Goal: Download file/media

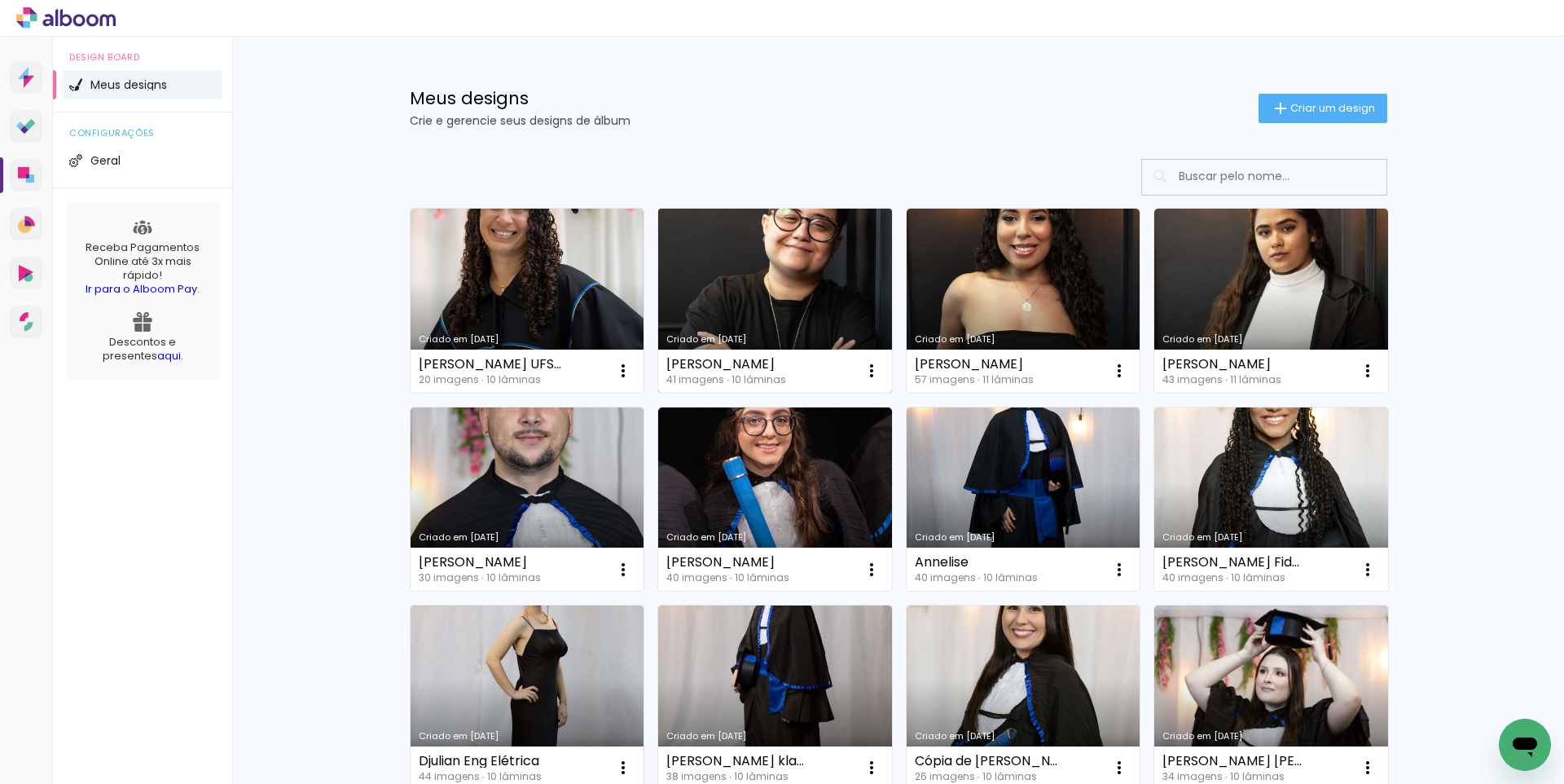
click at [753, 296] on link "Criado em [DATE]" at bounding box center [775, 300] width 234 height 184
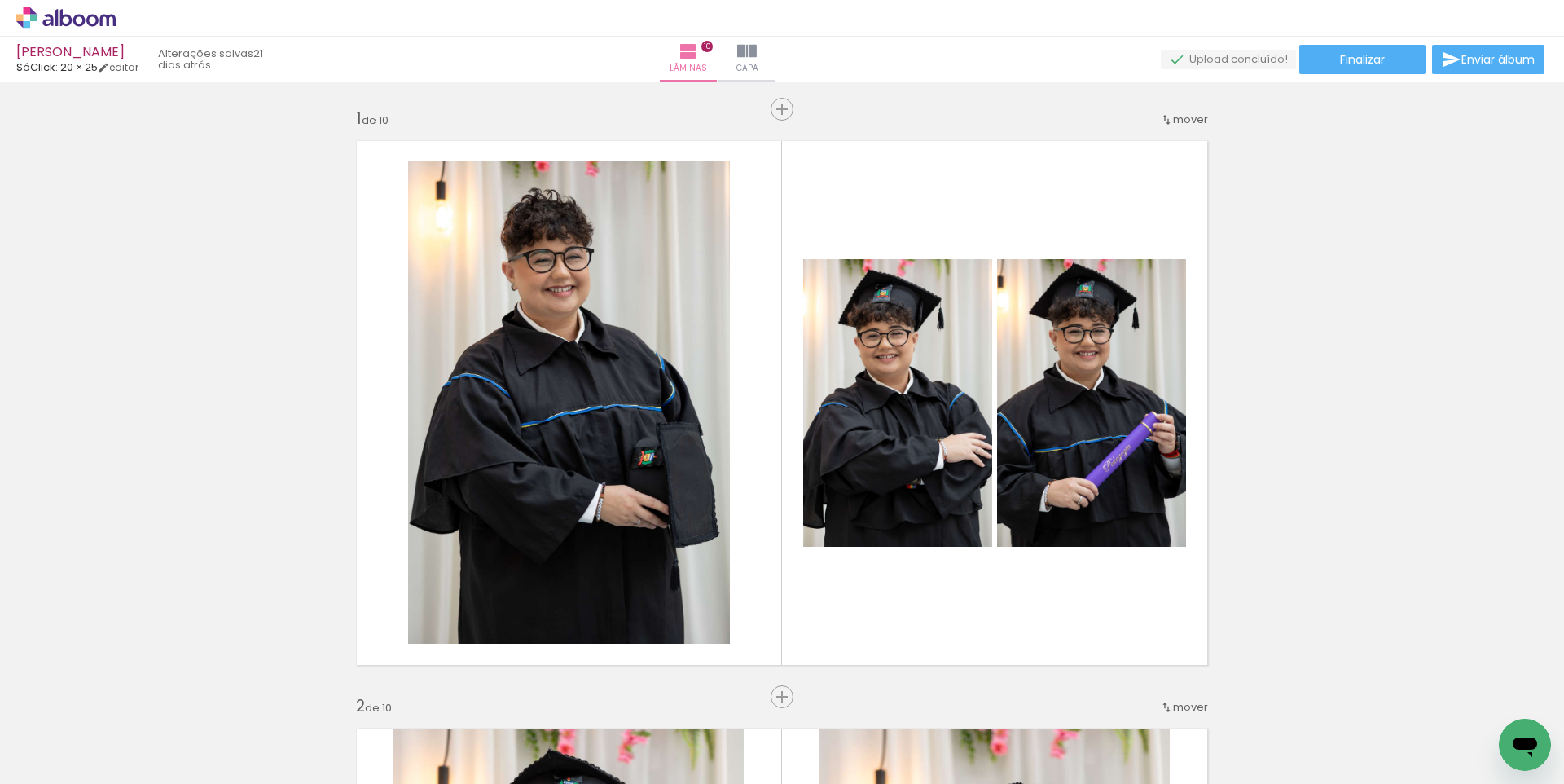
click at [528, 732] on div "2 Esta imagem aparece 2 vezes no seu álbum" at bounding box center [528, 728] width 12 height 12
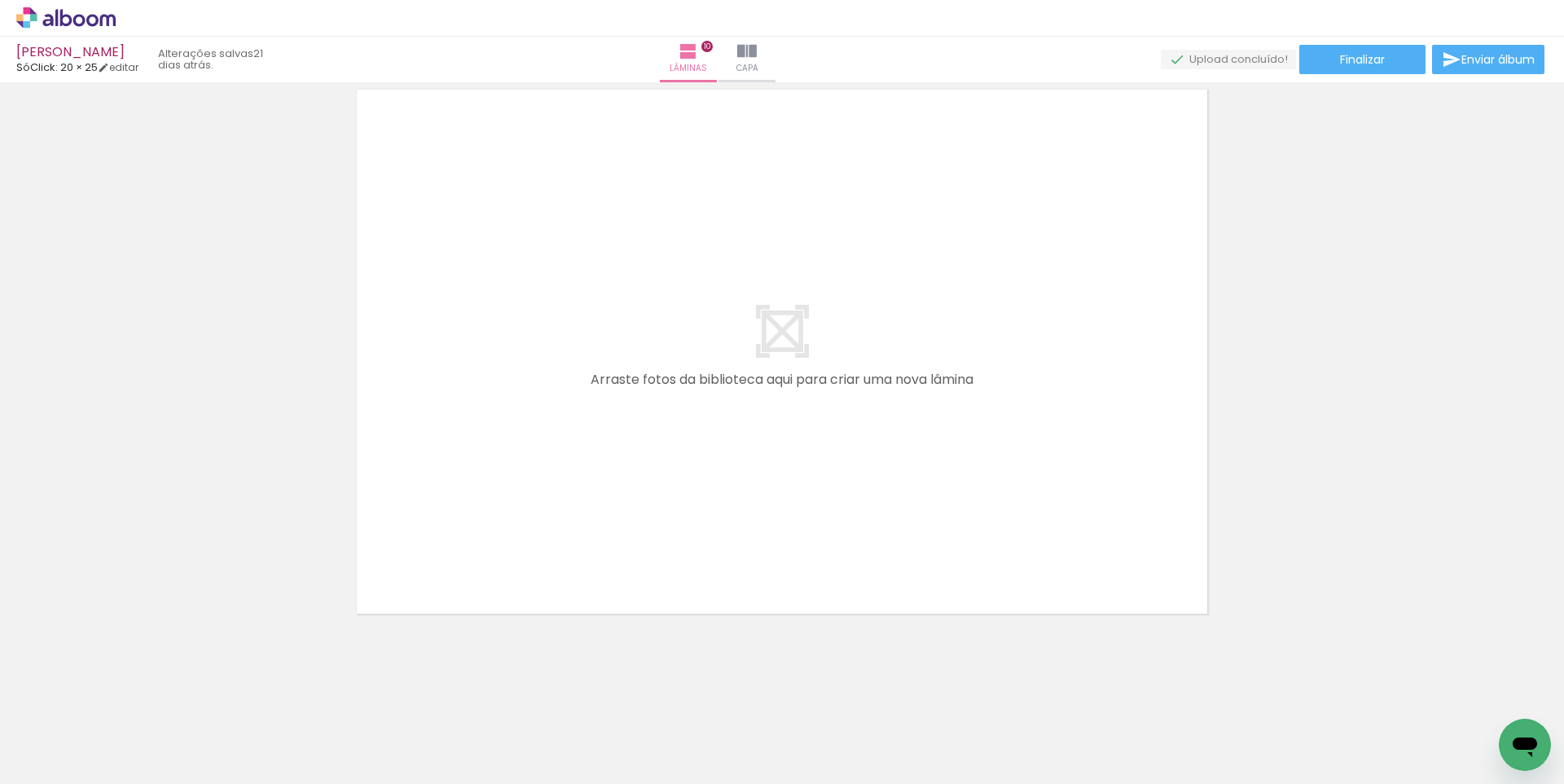
scroll to position [5355, 0]
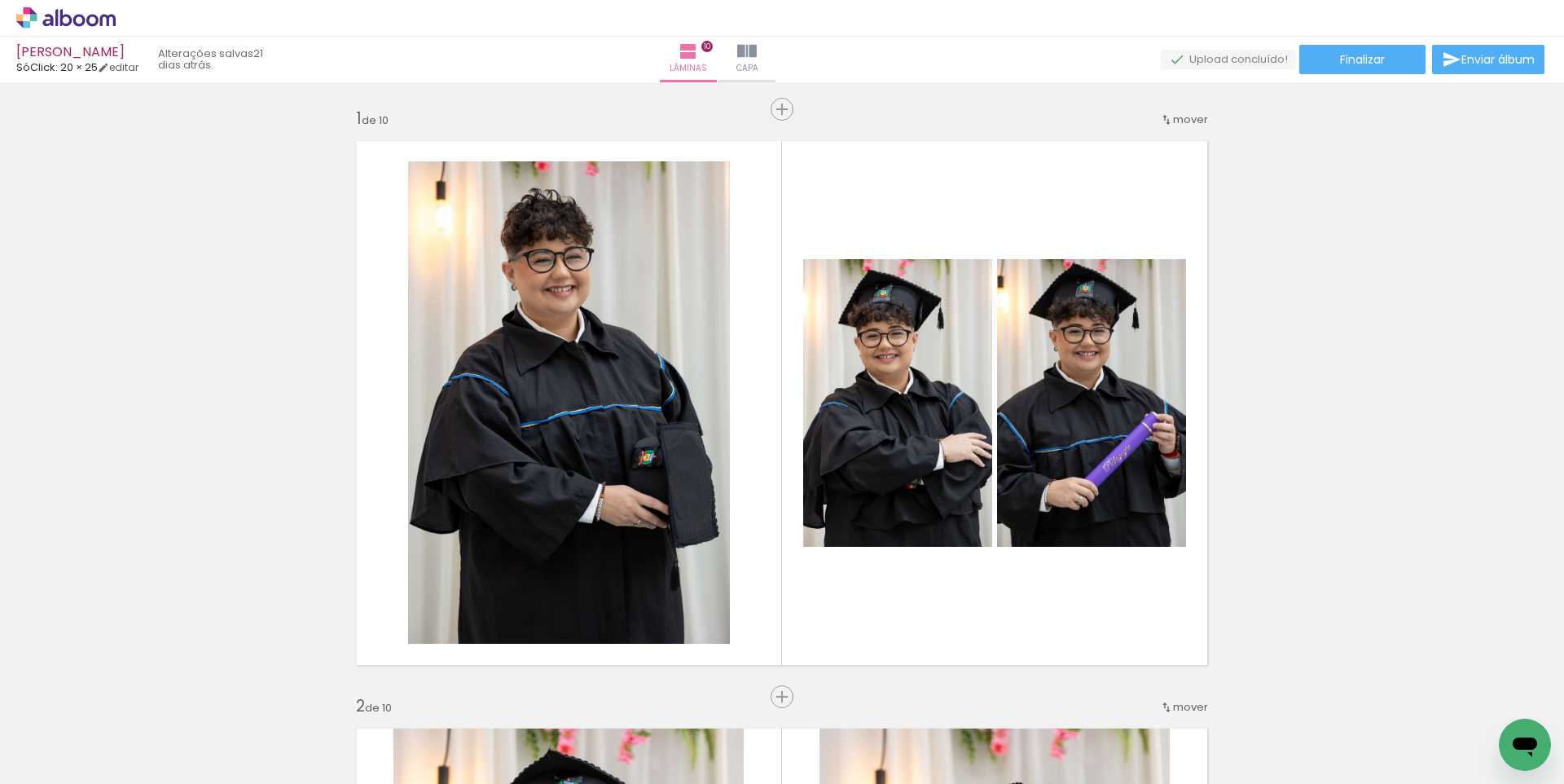
scroll to position [5355, 0]
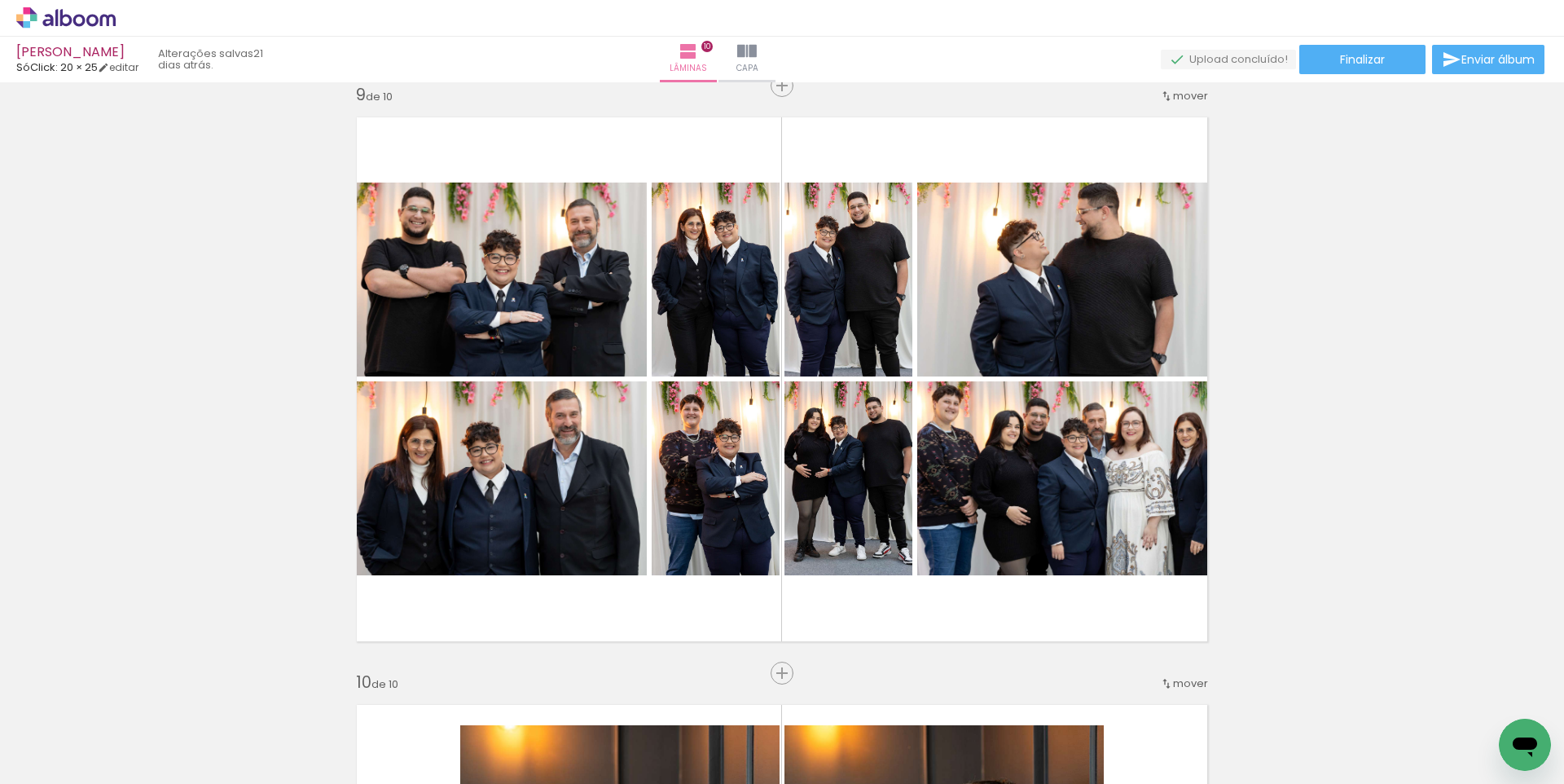
scroll to position [5355, 0]
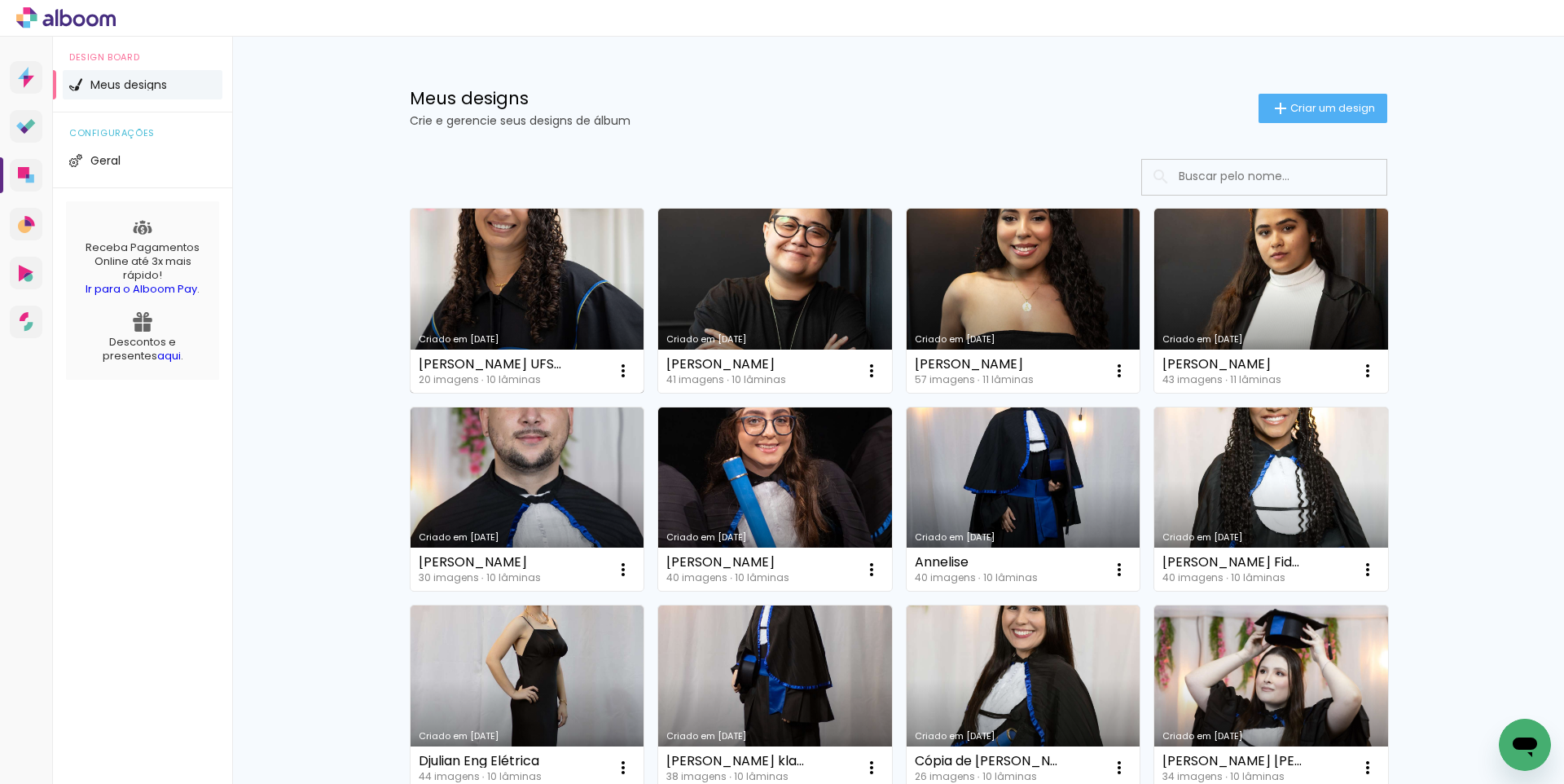
click at [501, 285] on link "Criado em [DATE]" at bounding box center [528, 300] width 234 height 184
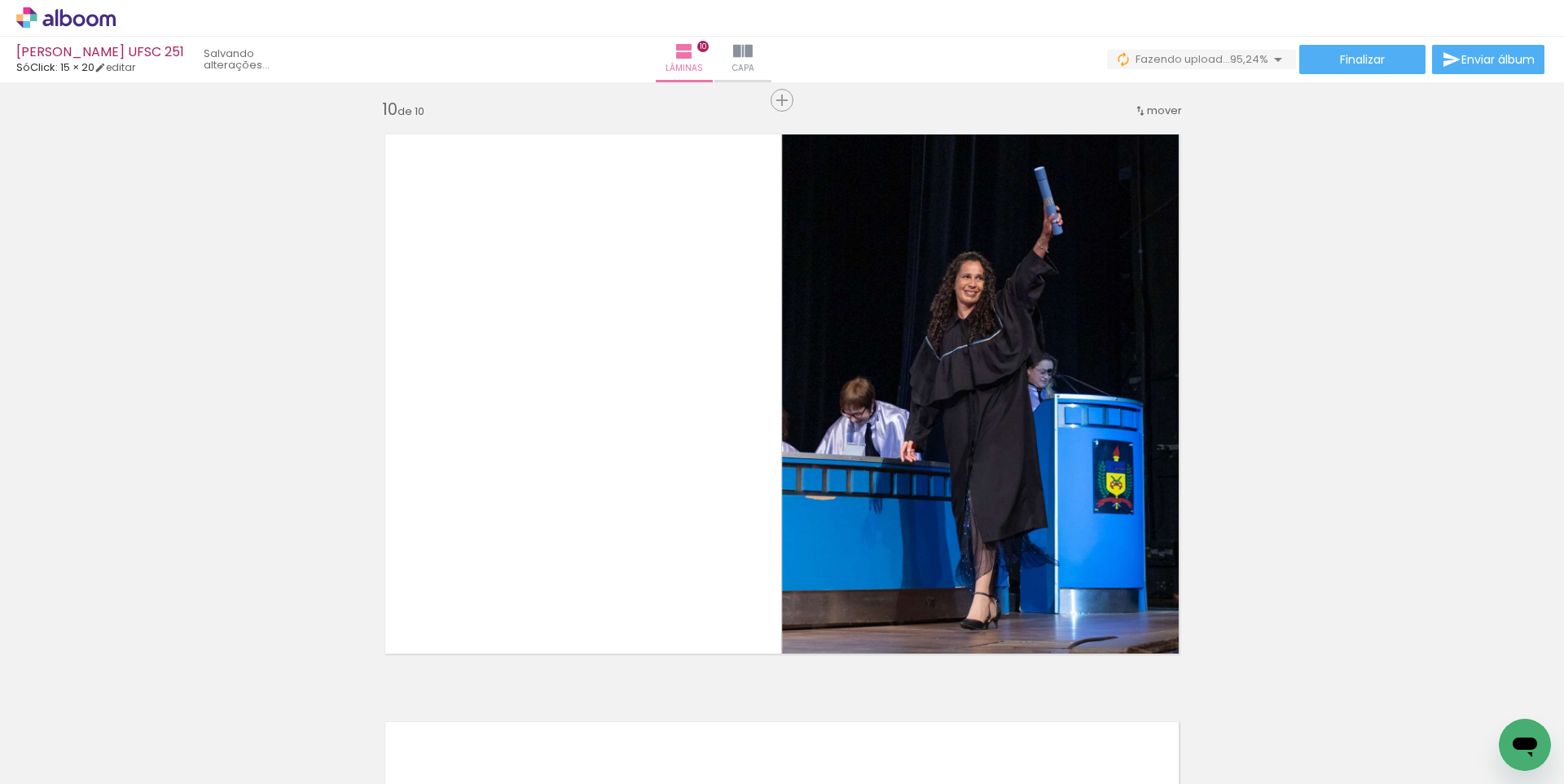
scroll to position [0, 490]
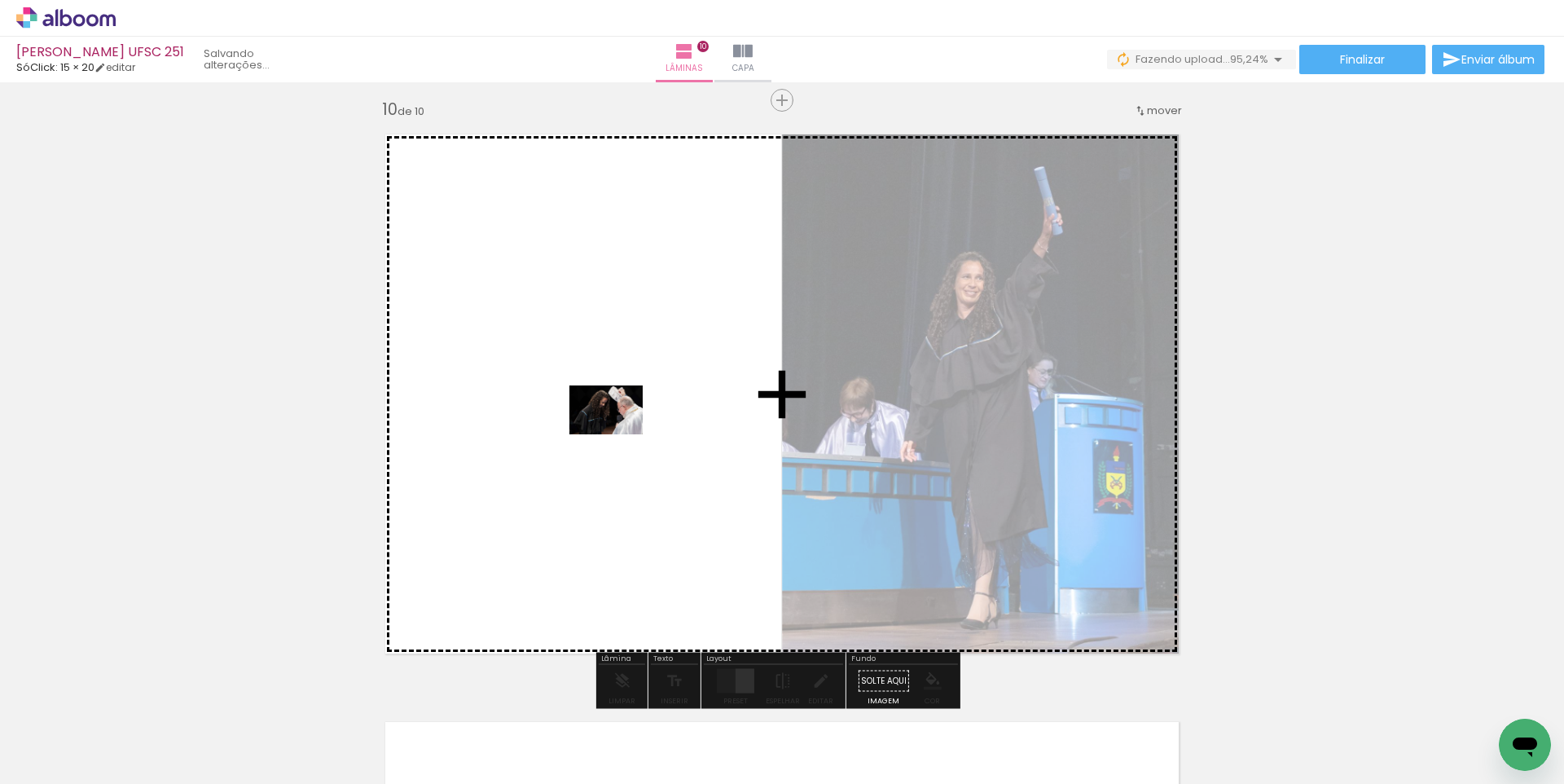
drag, startPoint x: 1480, startPoint y: 730, endPoint x: 619, endPoint y: 435, distance: 910.1
click at [619, 435] on quentale-workspace at bounding box center [782, 392] width 1564 height 784
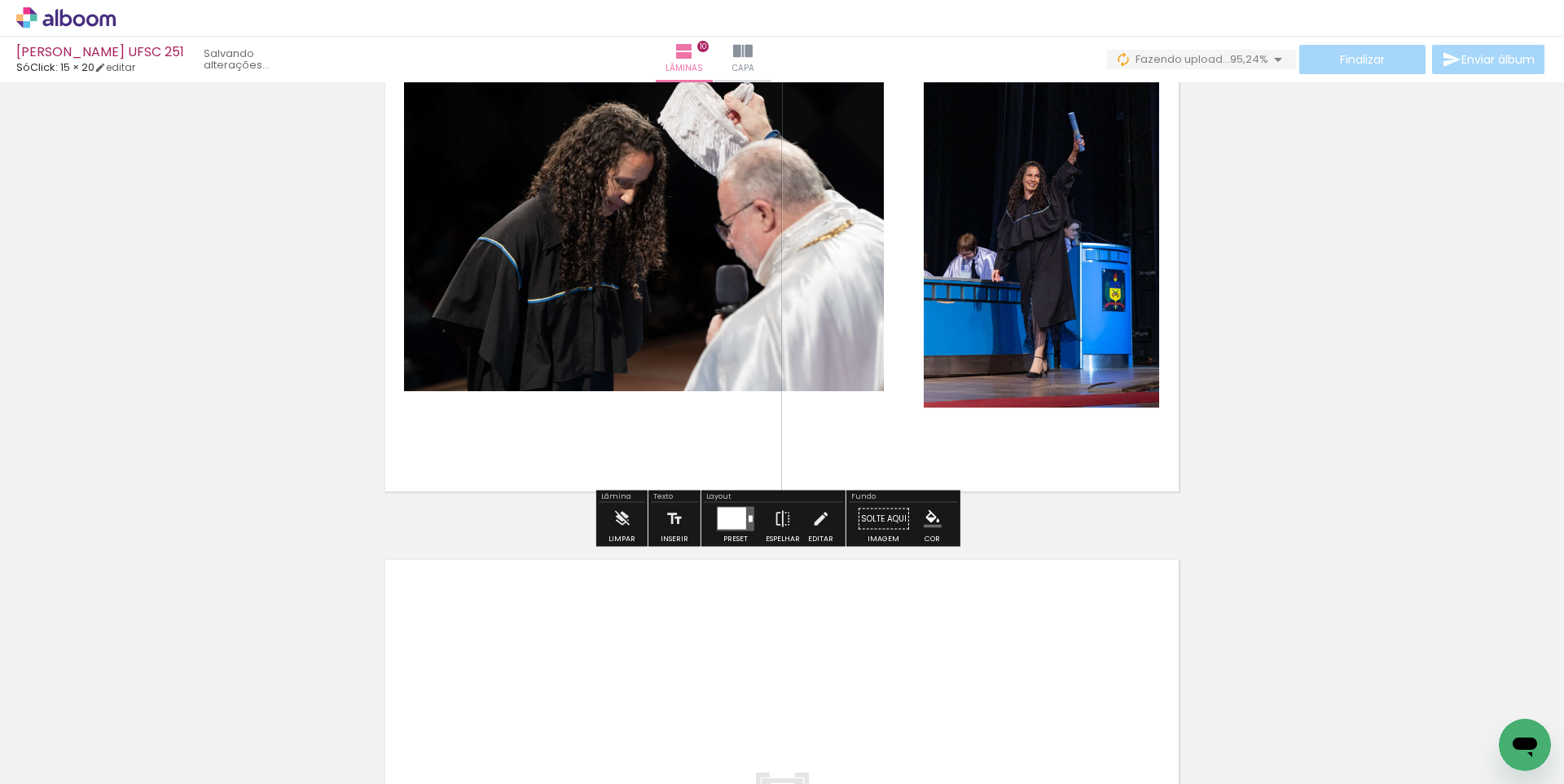
scroll to position [5458, 0]
click at [740, 520] on div at bounding box center [732, 517] width 29 height 22
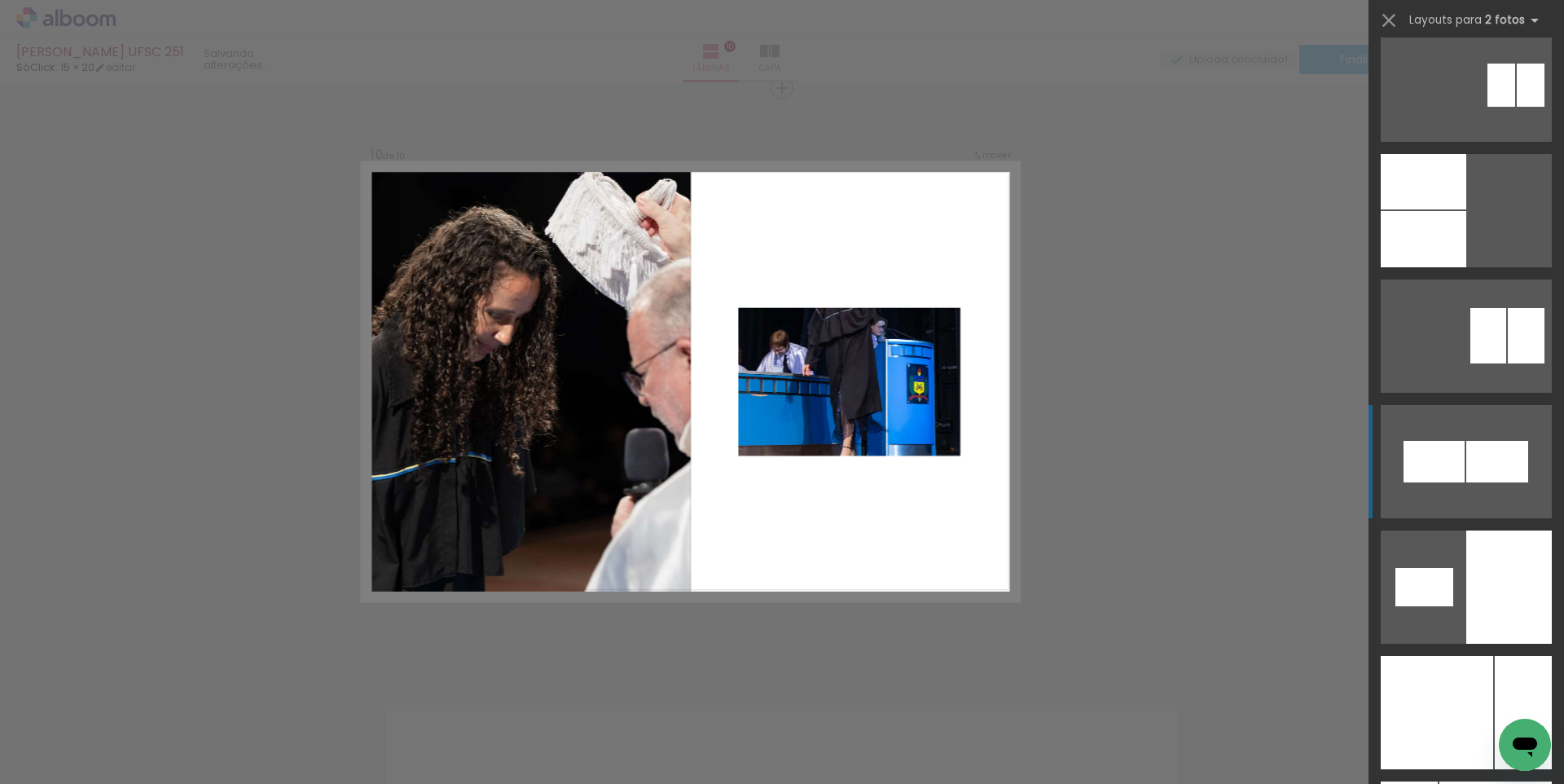
scroll to position [8717, 0]
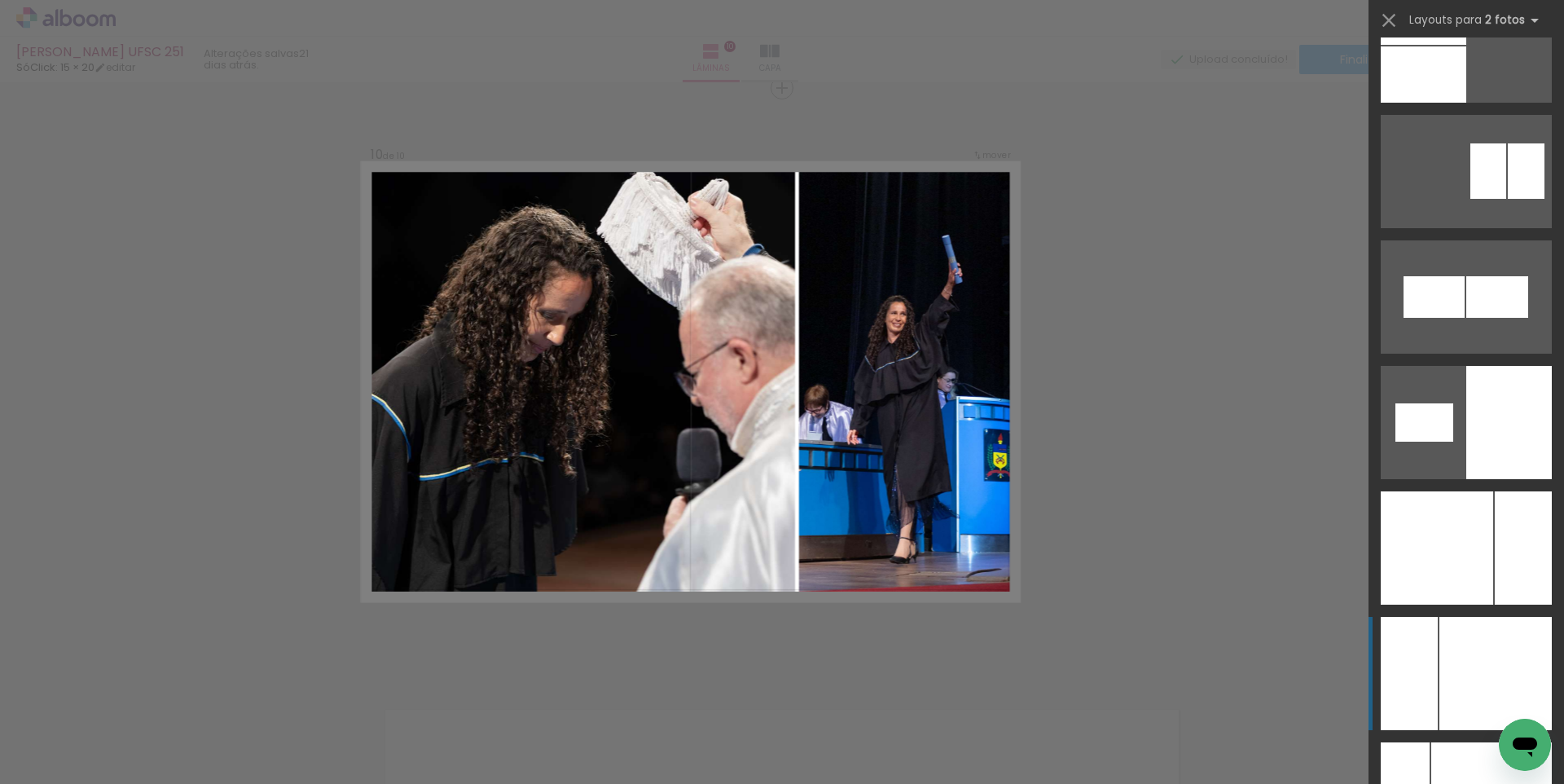
click at [1452, 644] on div at bounding box center [1496, 673] width 112 height 113
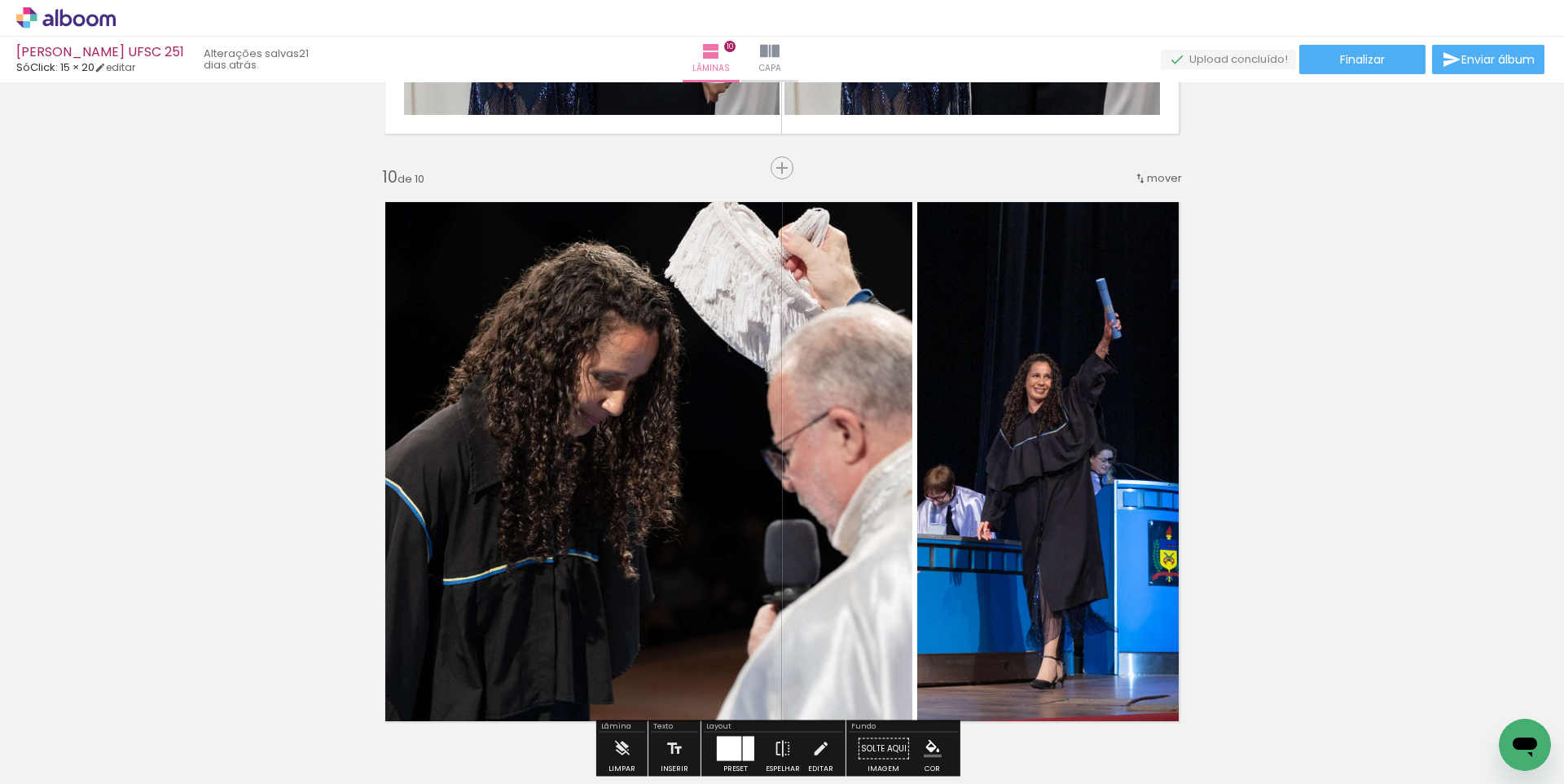
scroll to position [5226, 0]
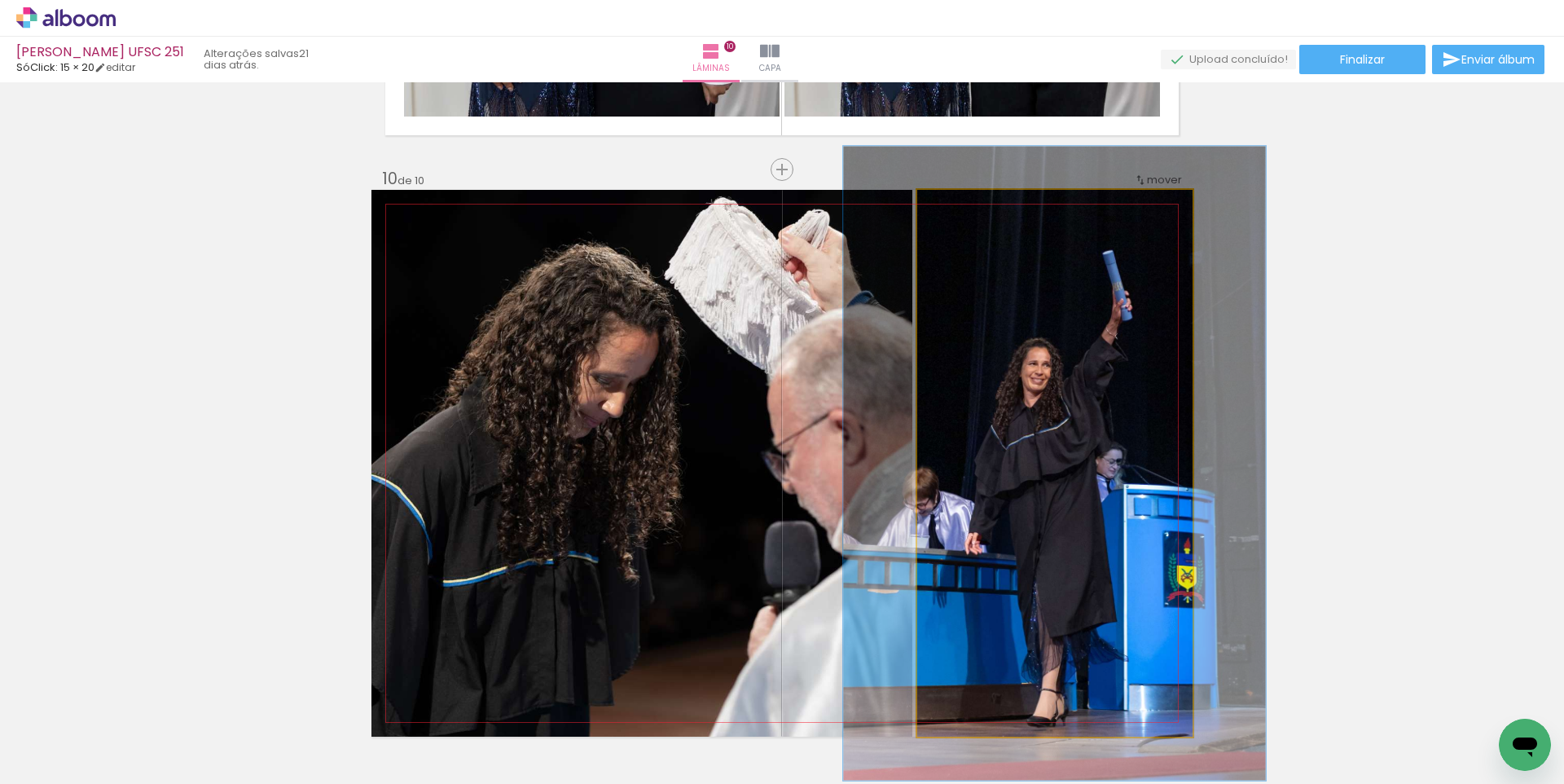
drag, startPoint x: 955, startPoint y: 212, endPoint x: 964, endPoint y: 212, distance: 9.0
type paper-slider "116"
click at [964, 212] on div at bounding box center [964, 207] width 26 height 26
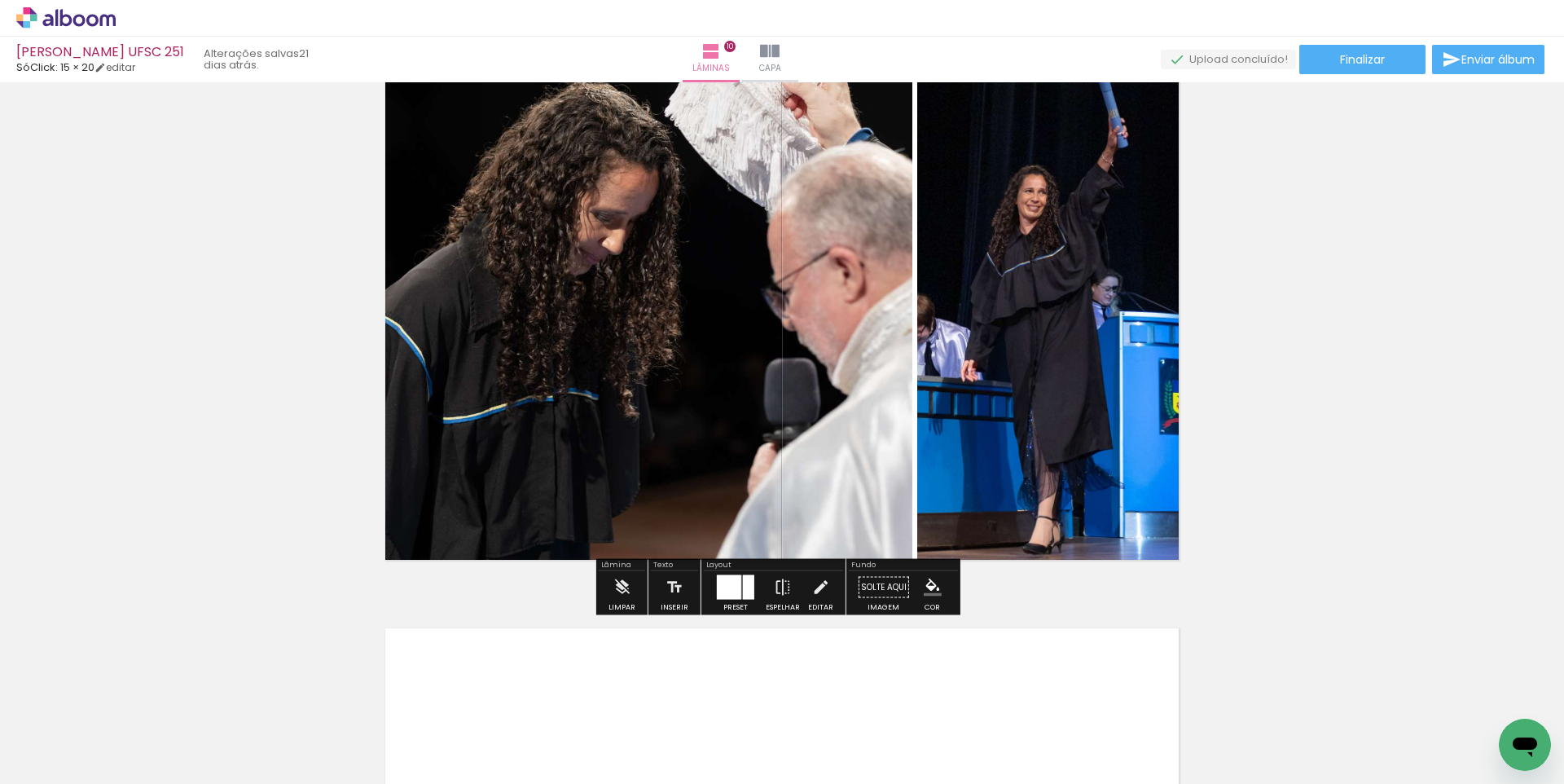
scroll to position [5307, 0]
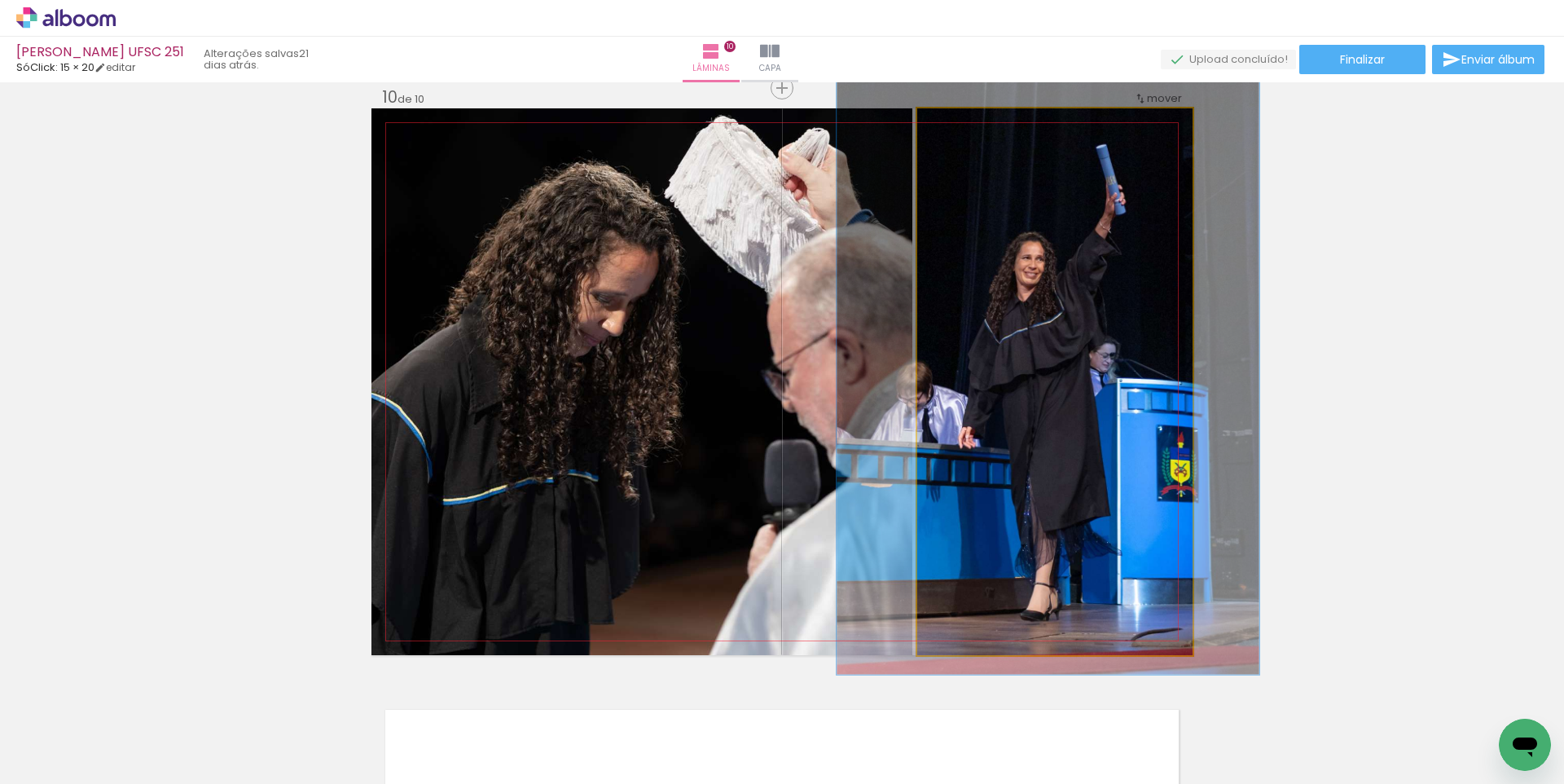
drag, startPoint x: 1095, startPoint y: 407, endPoint x: 1092, endPoint y: 392, distance: 15.3
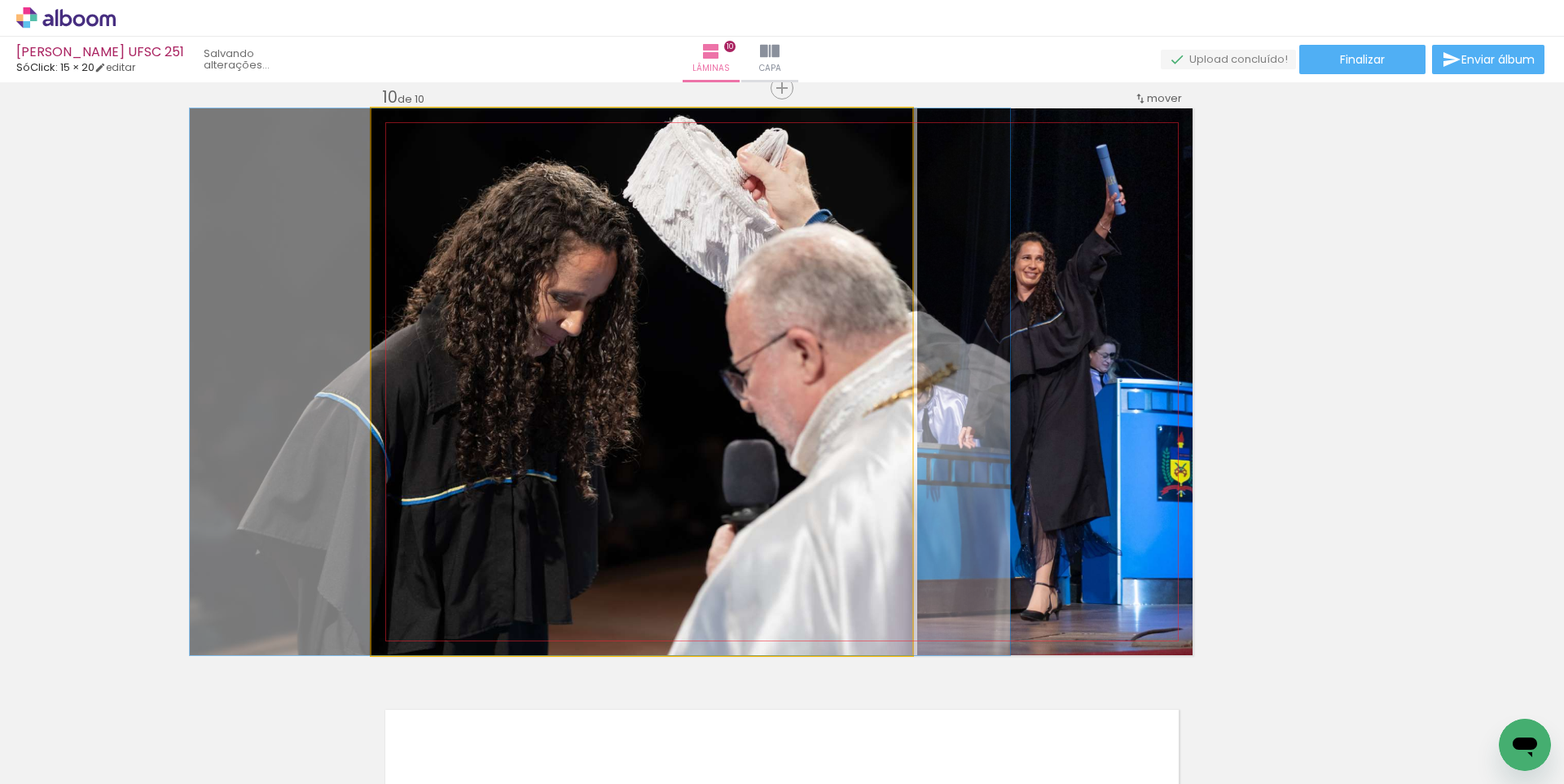
drag, startPoint x: 650, startPoint y: 386, endPoint x: 627, endPoint y: 386, distance: 23.0
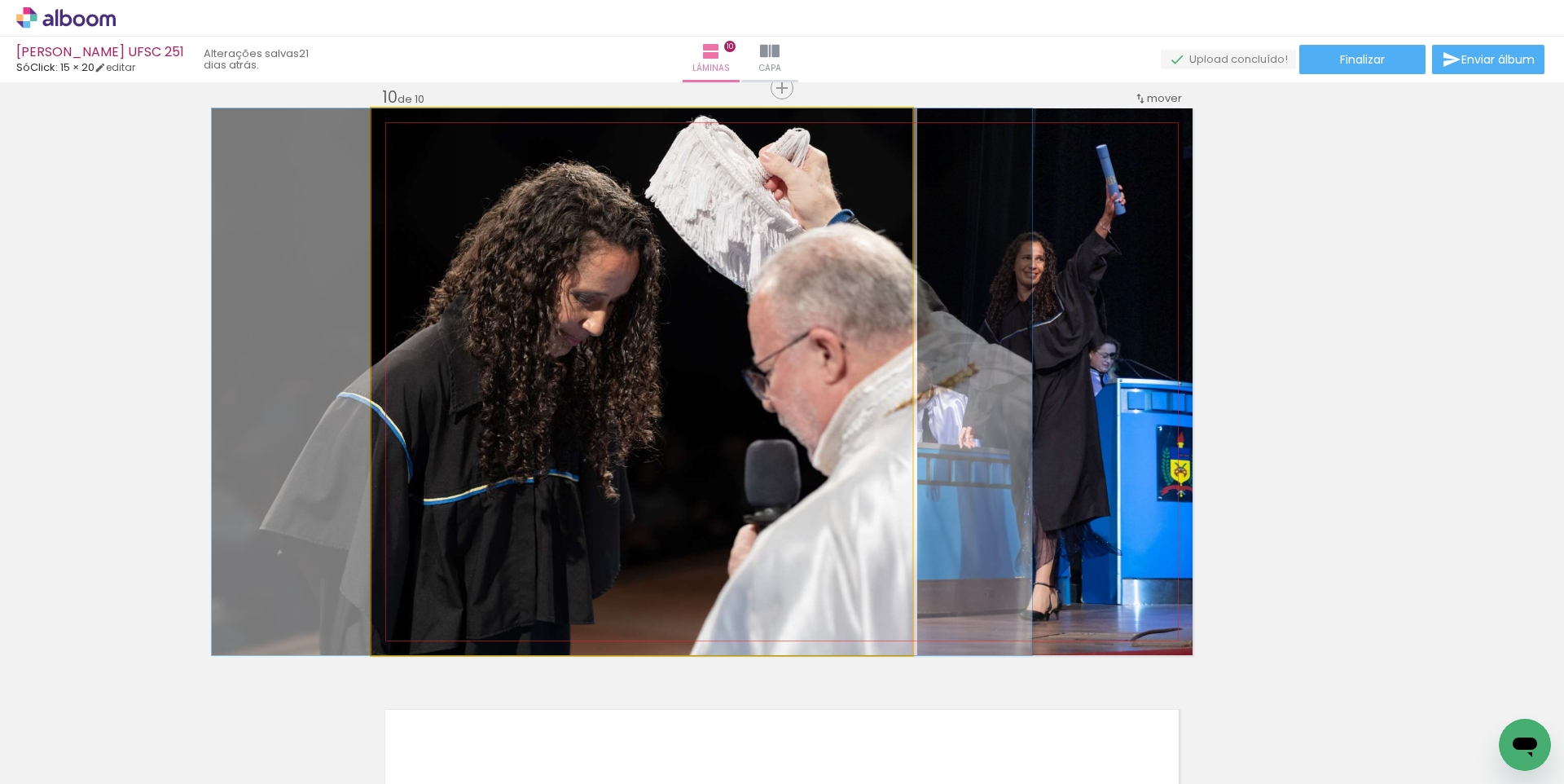
drag, startPoint x: 631, startPoint y: 384, endPoint x: 653, endPoint y: 376, distance: 23.4
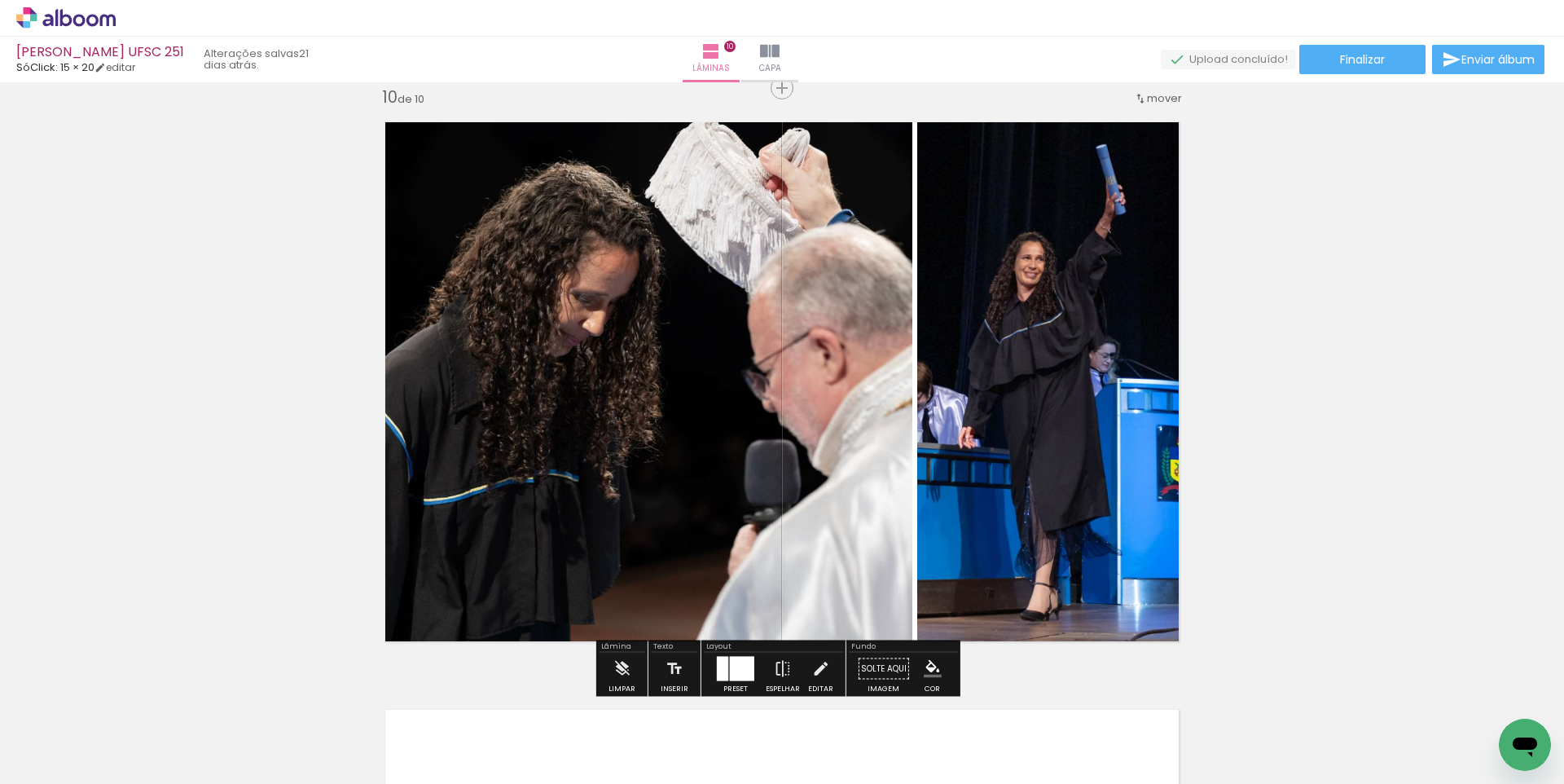
click at [736, 670] on div at bounding box center [742, 668] width 24 height 24
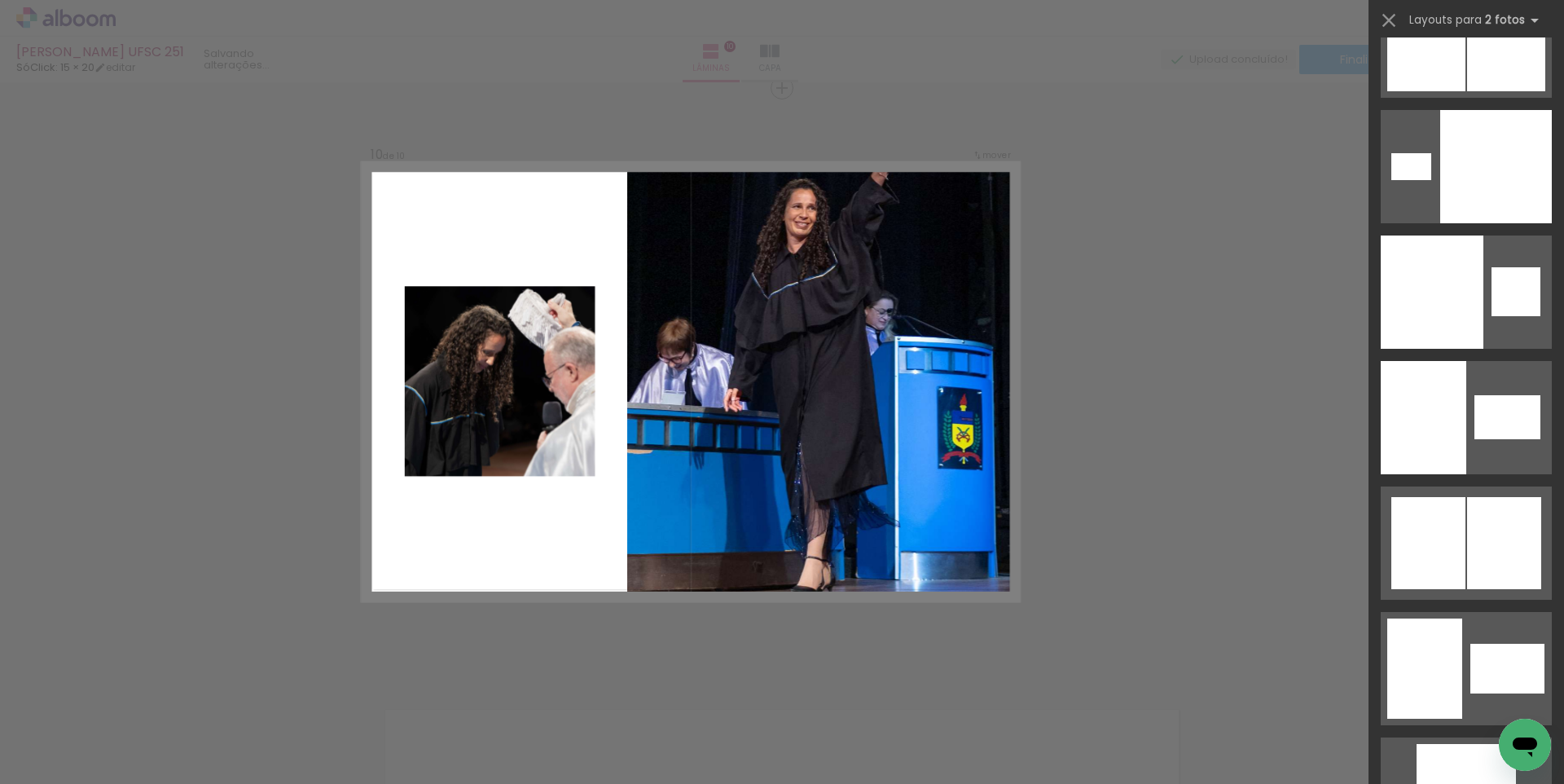
scroll to position [10602, 0]
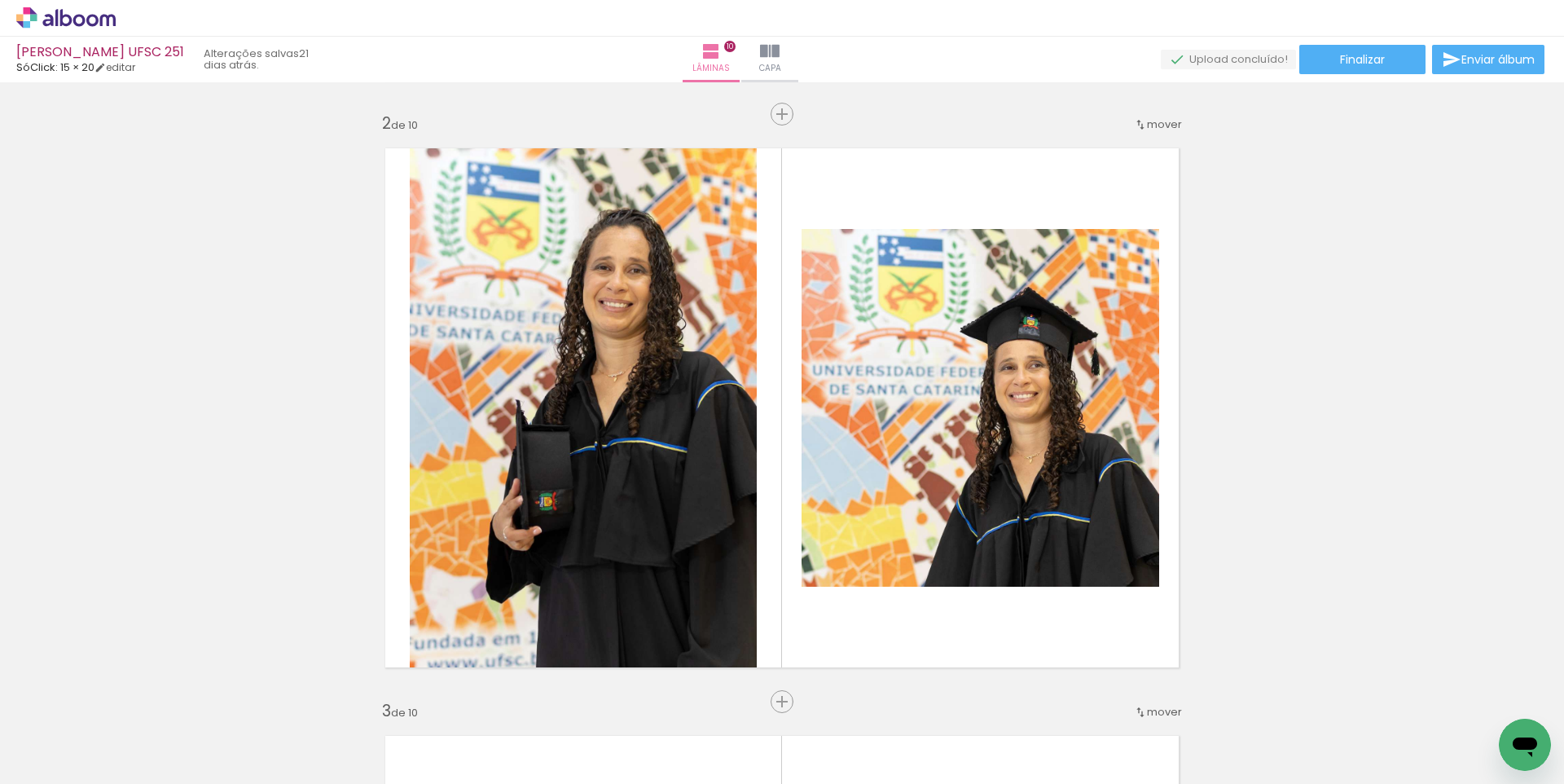
scroll to position [0, 0]
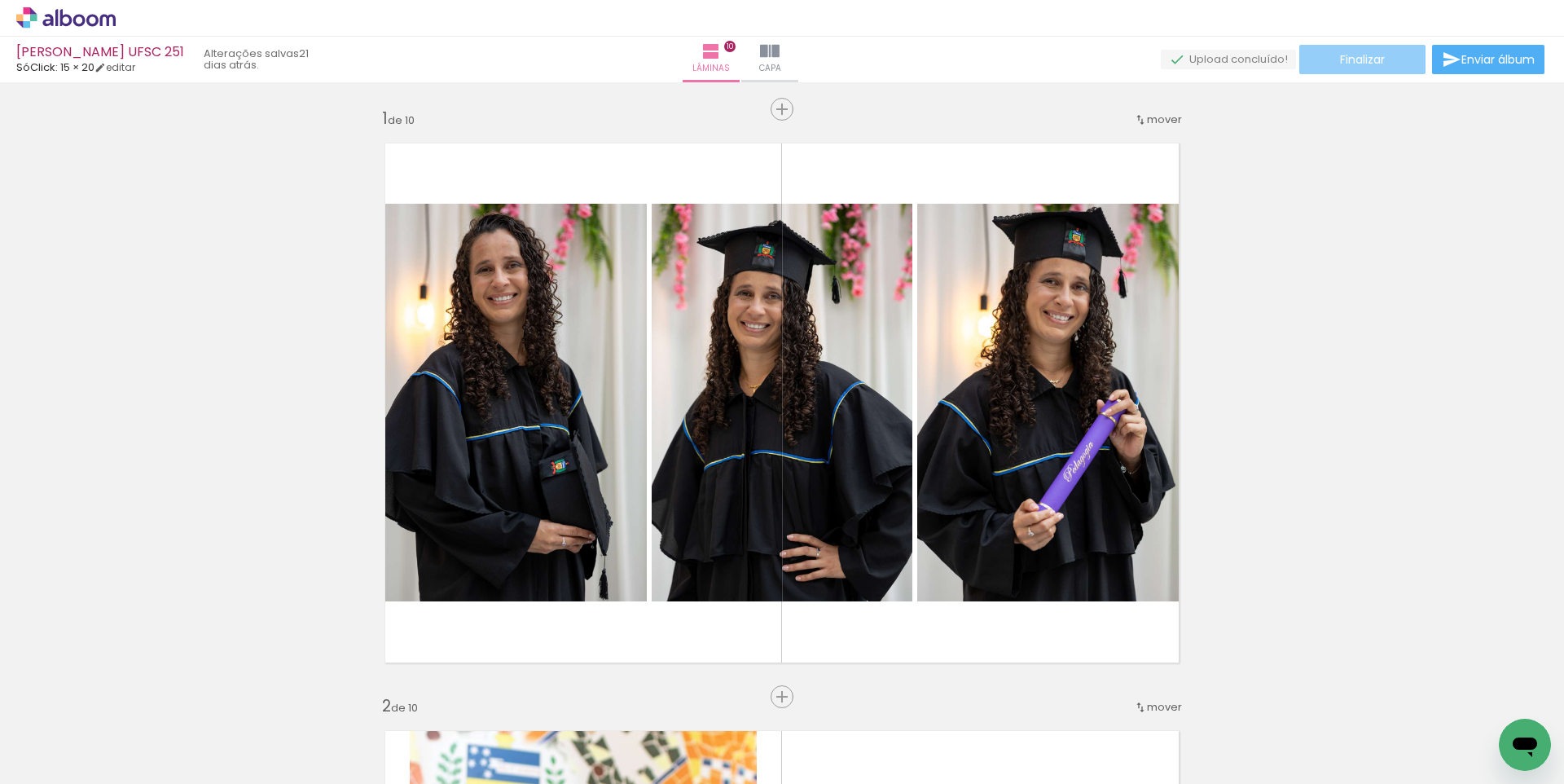
click at [1376, 62] on span "Finalizar" at bounding box center [1362, 60] width 45 height 12
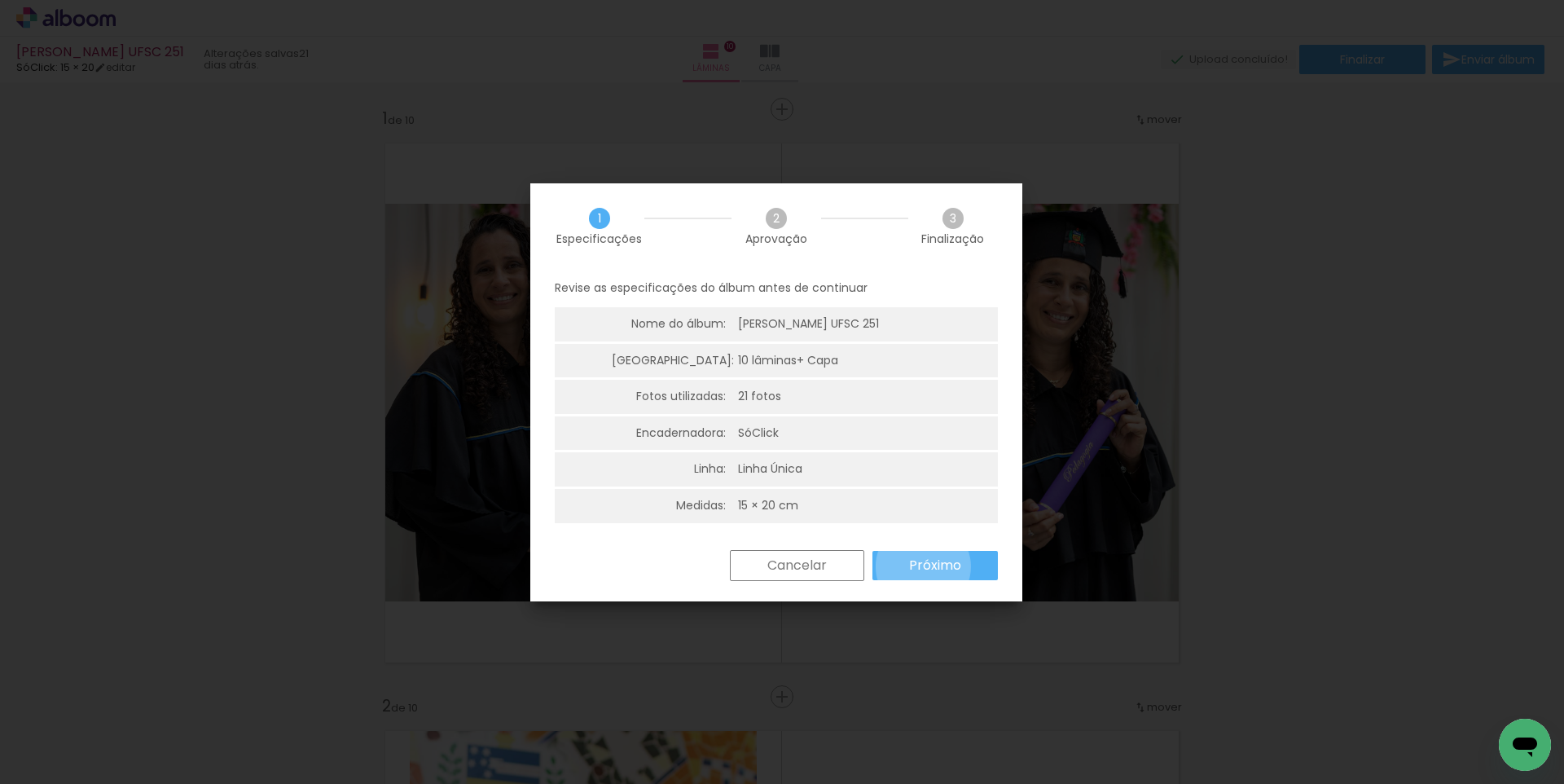
click at [0, 0] on slot "Próximo" at bounding box center [0, 0] width 0 height 0
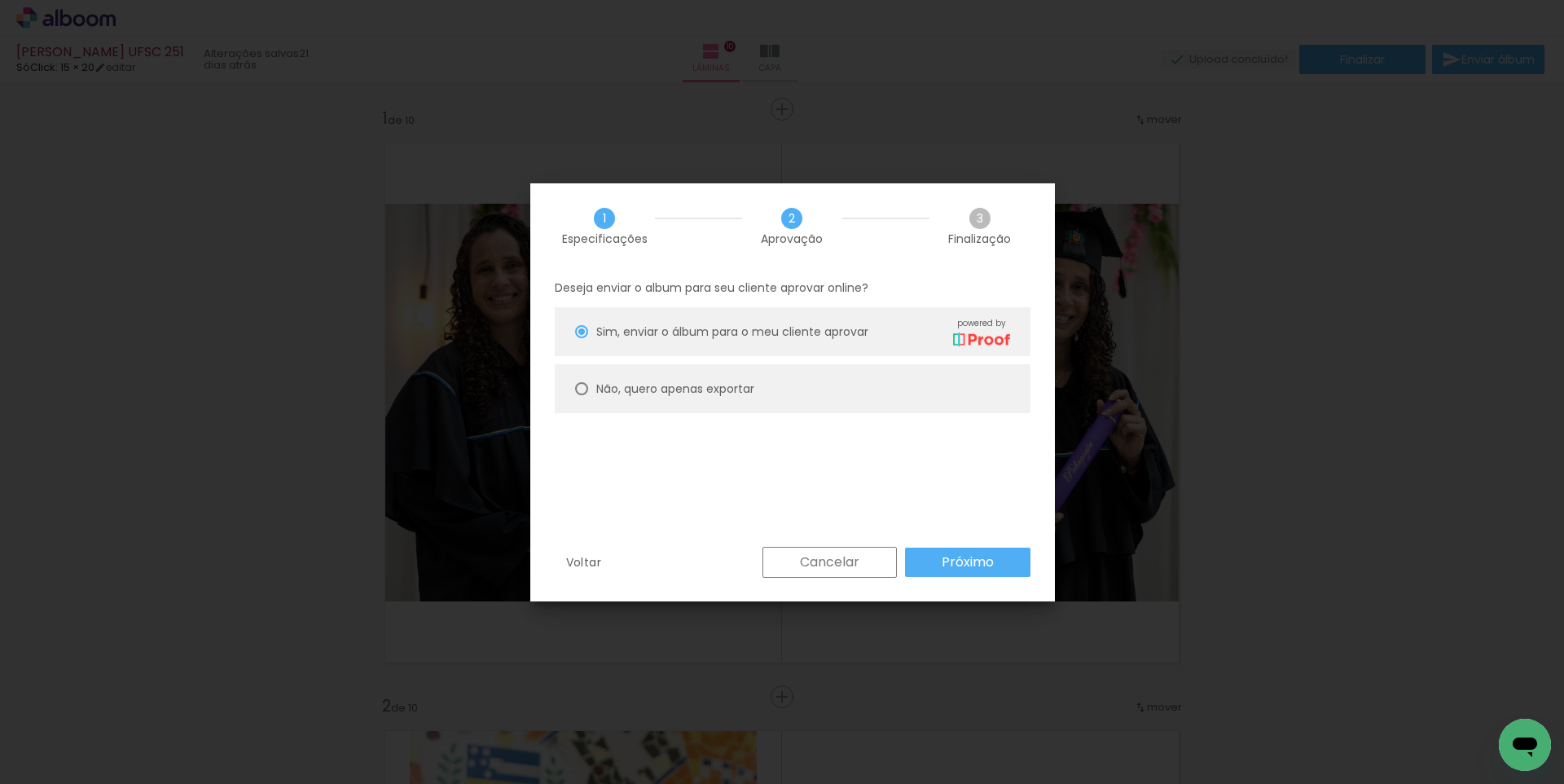
click at [0, 0] on slot "Não, quero apenas exportar" at bounding box center [0, 0] width 0 height 0
type paper-radio-button "on"
click at [0, 0] on slot "Próximo" at bounding box center [0, 0] width 0 height 0
type input "Alta, 300 DPI"
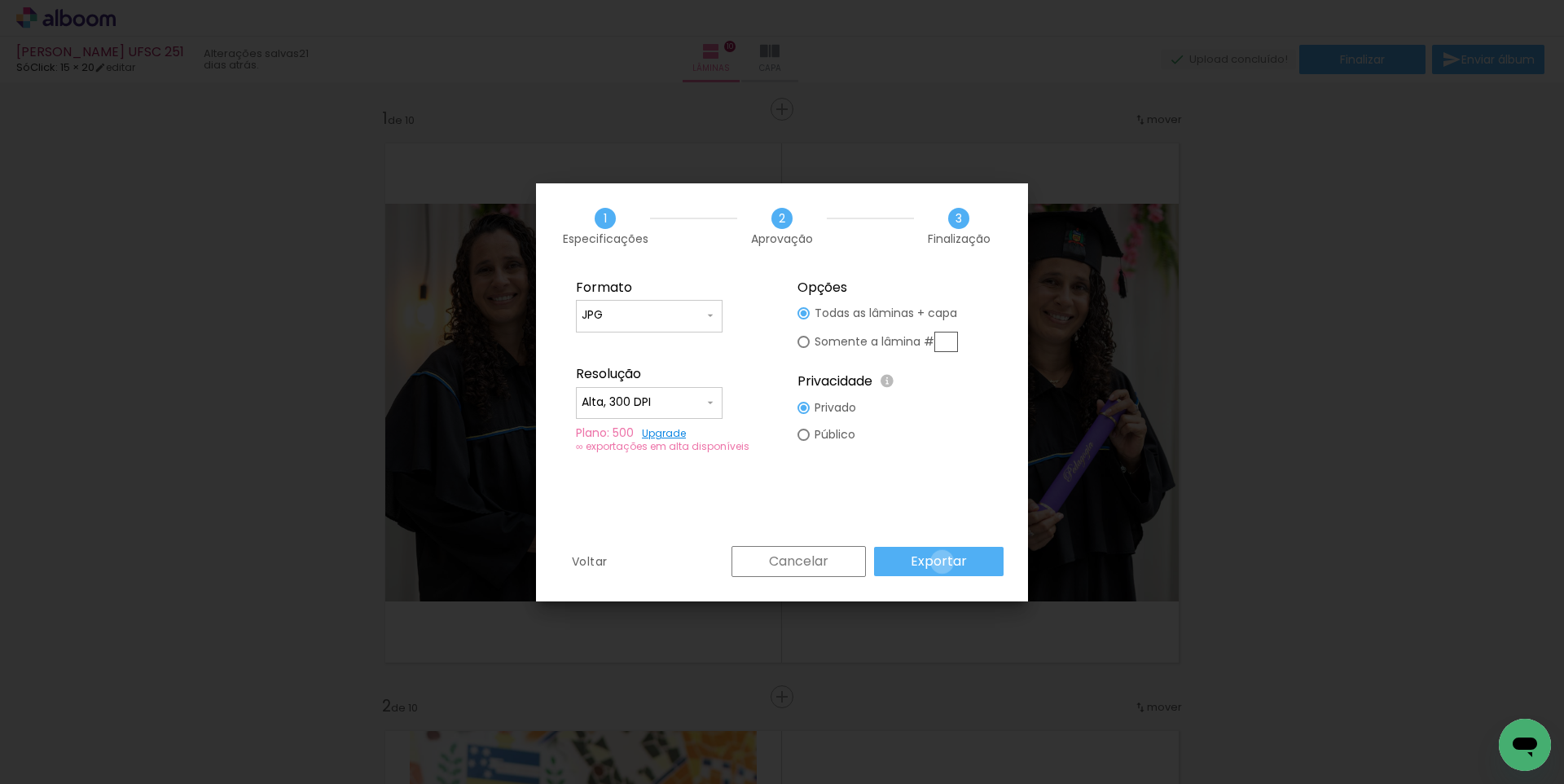
click at [0, 0] on slot "Exportar" at bounding box center [0, 0] width 0 height 0
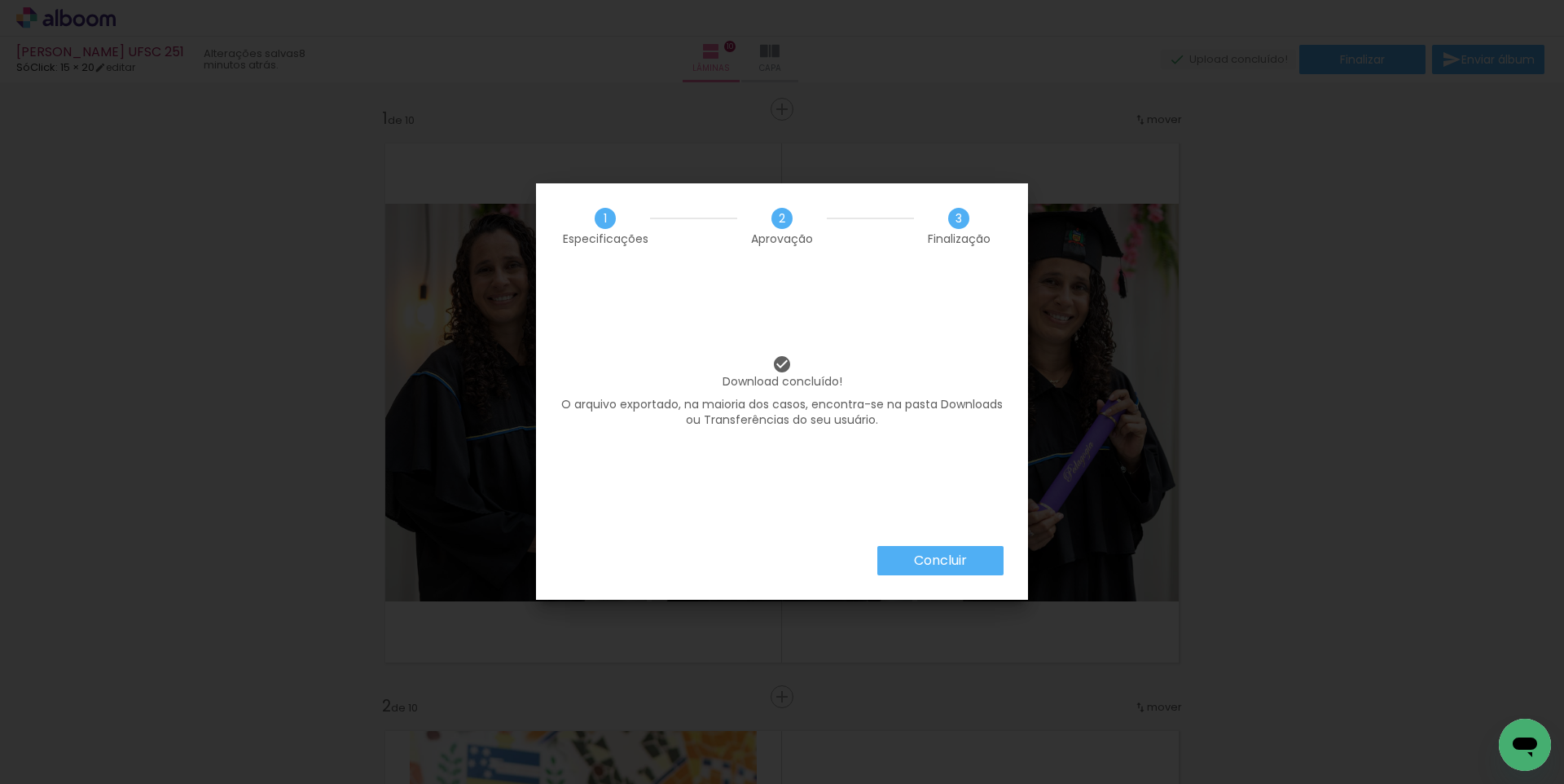
click at [0, 0] on slot "Concluir" at bounding box center [0, 0] width 0 height 0
